Goal: Task Accomplishment & Management: Complete application form

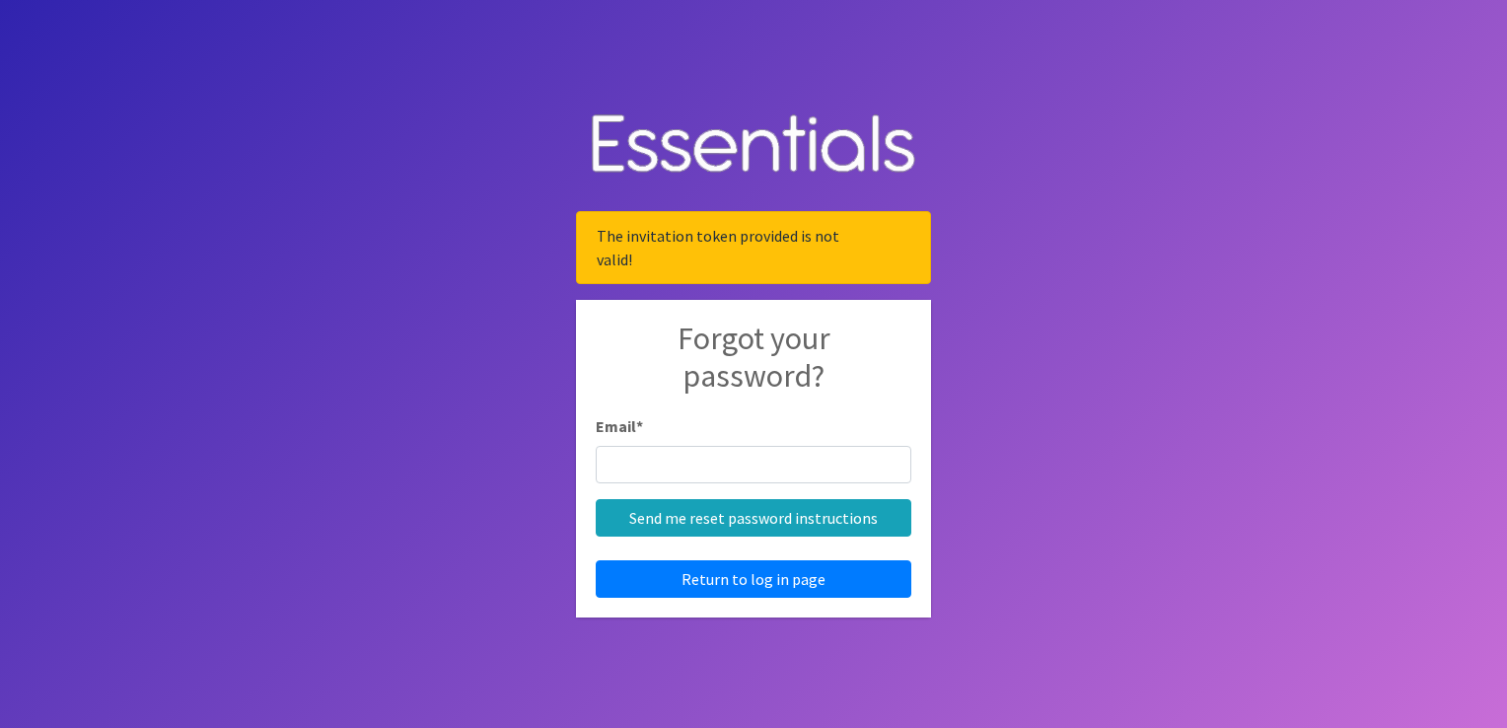
click at [631, 462] on input "Email *" at bounding box center [754, 464] width 316 height 37
type input "[EMAIL_ADDRESS][DOMAIN_NAME]"
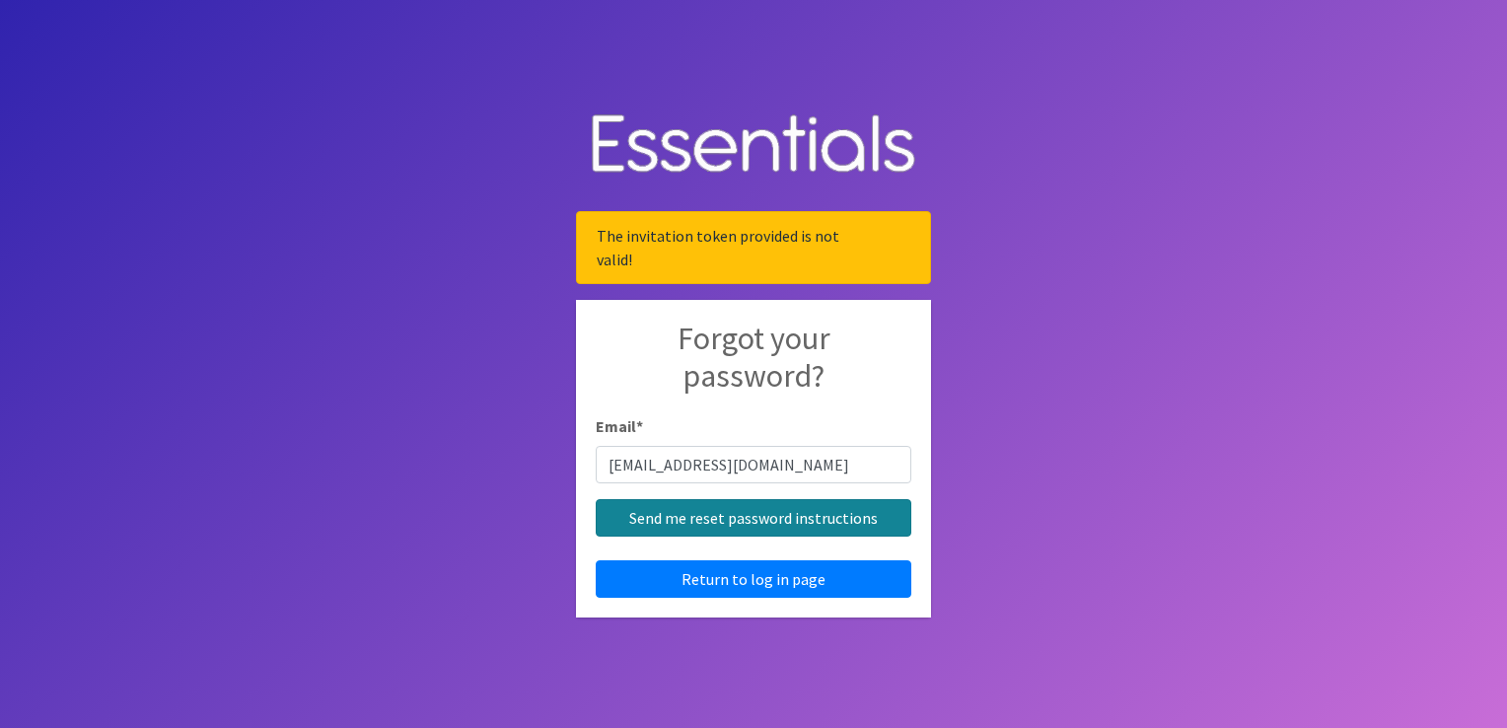
click at [737, 526] on input "Send me reset password instructions" at bounding box center [754, 517] width 316 height 37
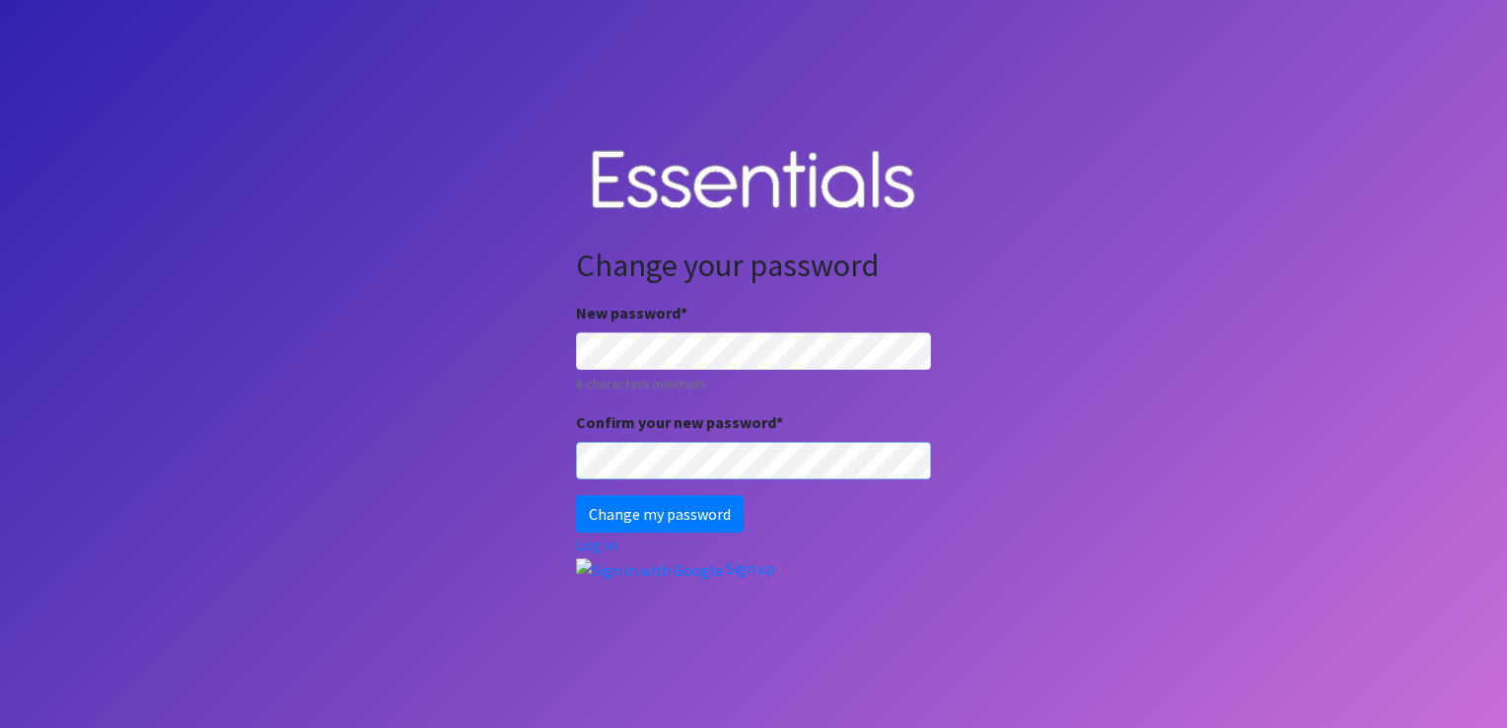
click at [576, 495] on input "Change my password" at bounding box center [660, 513] width 168 height 37
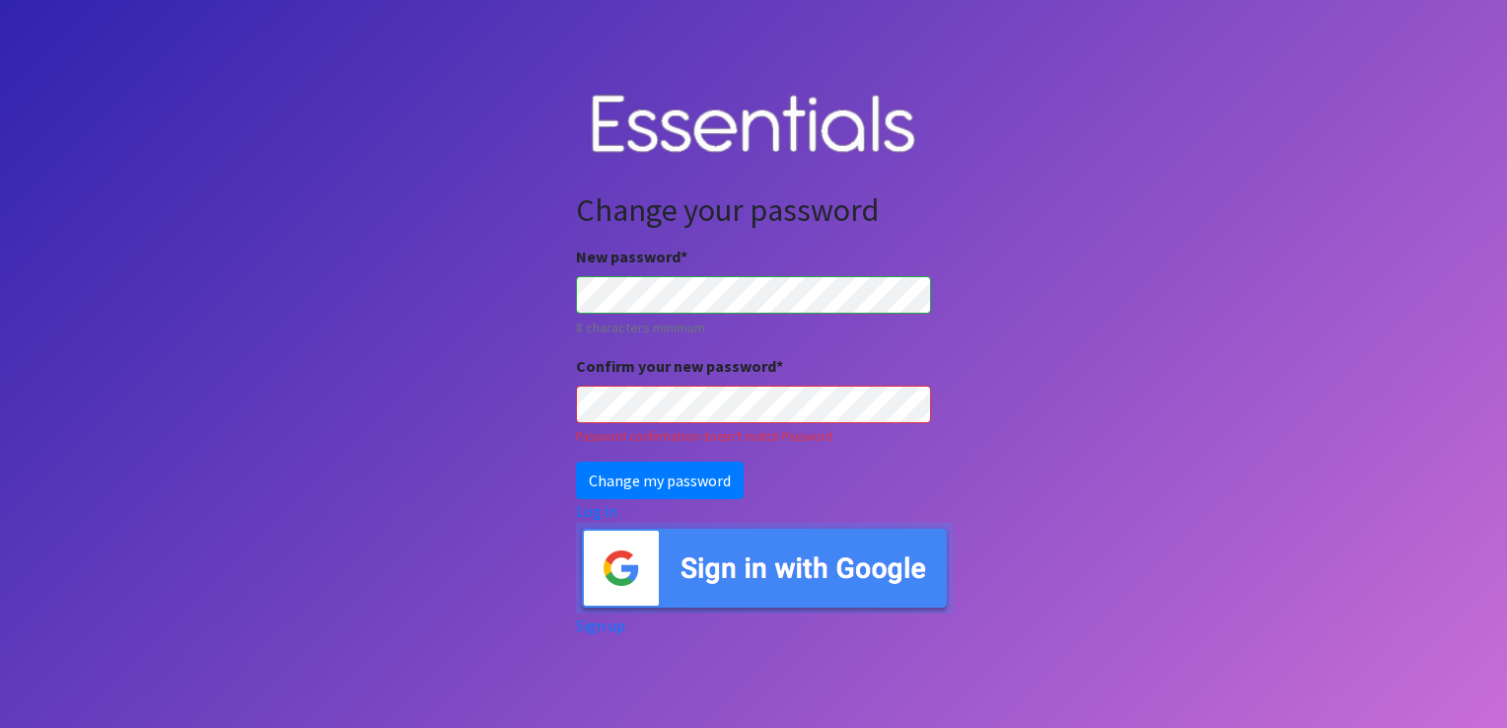
click at [576, 462] on input "Change my password" at bounding box center [660, 480] width 168 height 37
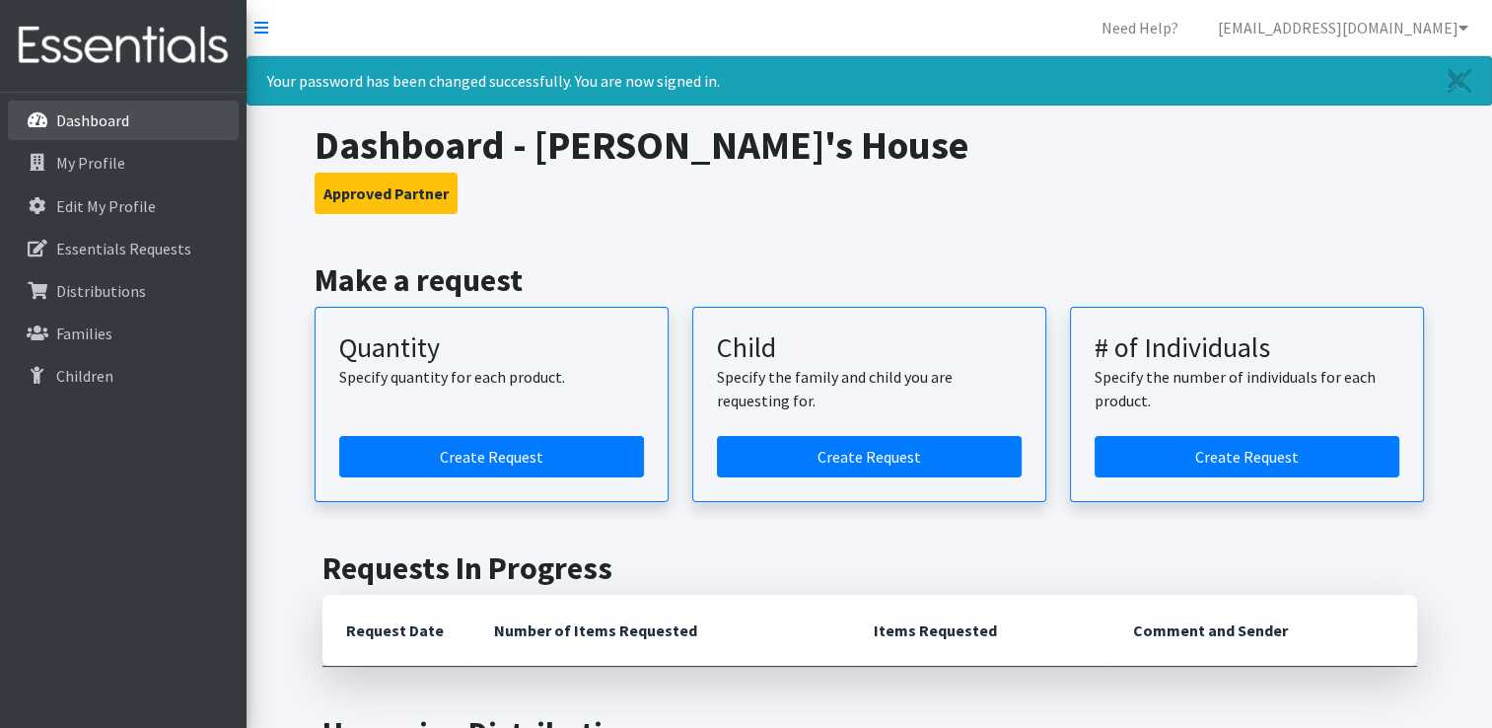
click at [75, 137] on link "Dashboard" at bounding box center [123, 120] width 231 height 39
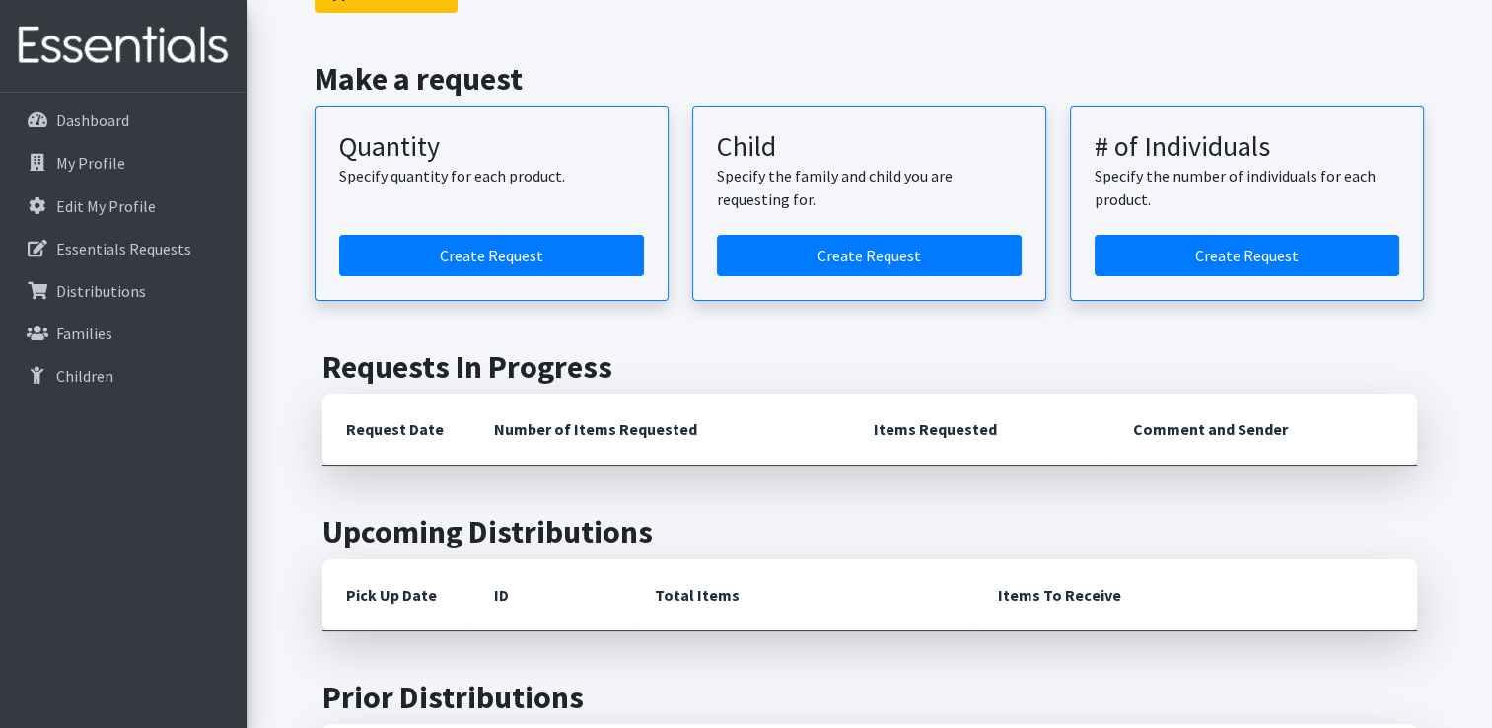
scroll to position [131, 0]
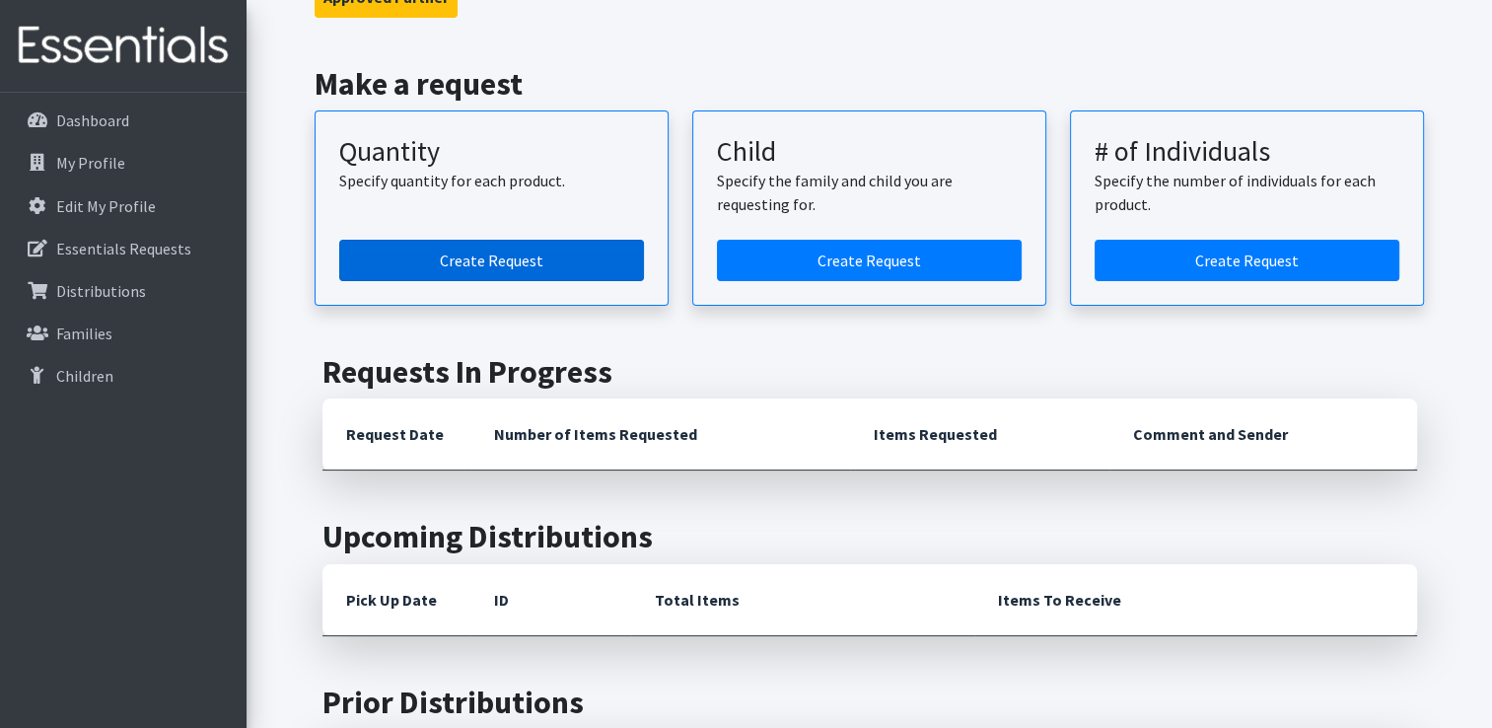
click at [592, 257] on link "Create Request" at bounding box center [491, 260] width 305 height 41
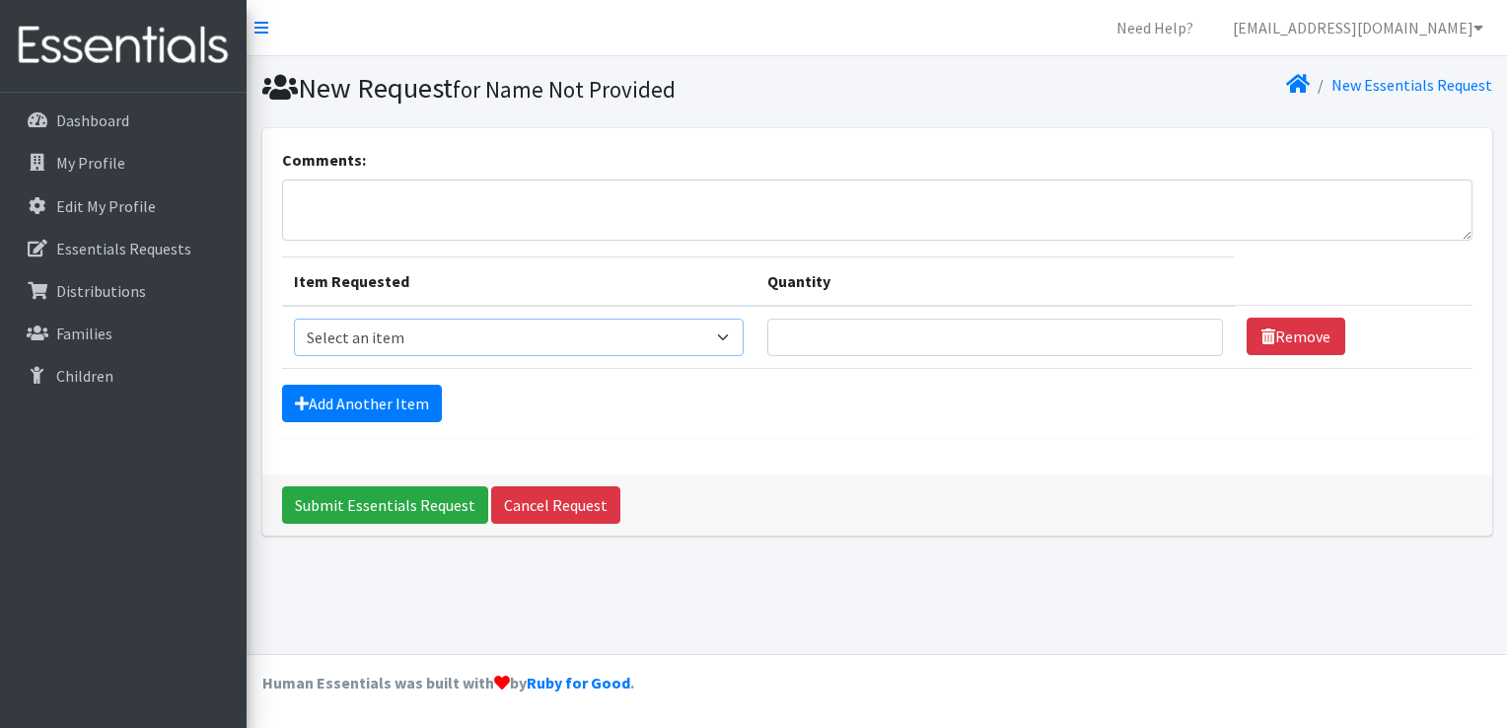
click at [541, 350] on select "Select an item Child (Newborn) Child (Size 1) Child (Size 2) Child (Size 3) Chi…" at bounding box center [519, 337] width 450 height 37
click at [777, 394] on div "Add Another Item" at bounding box center [877, 403] width 1191 height 37
